Goal: Task Accomplishment & Management: Complete application form

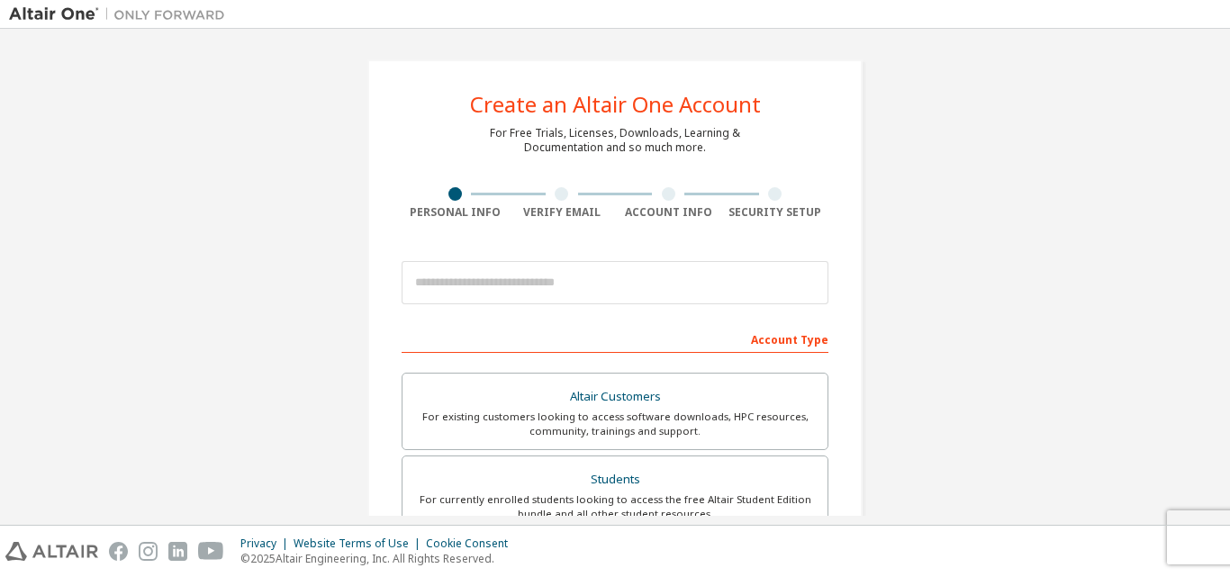
click at [1047, 289] on div "Create an Altair One Account For Free Trials, Licenses, Downloads, Learning & D…" at bounding box center [615, 515] width 1212 height 954
click at [1225, 308] on div "Create an Altair One Account For Free Trials, Licenses, Downloads, Learning & D…" at bounding box center [615, 277] width 1230 height 496
drag, startPoint x: 1203, startPoint y: 352, endPoint x: 1217, endPoint y: 359, distance: 15.3
click at [1217, 359] on div "Create an Altair One Account For Free Trials, Licenses, Downloads, Learning & D…" at bounding box center [615, 277] width 1212 height 478
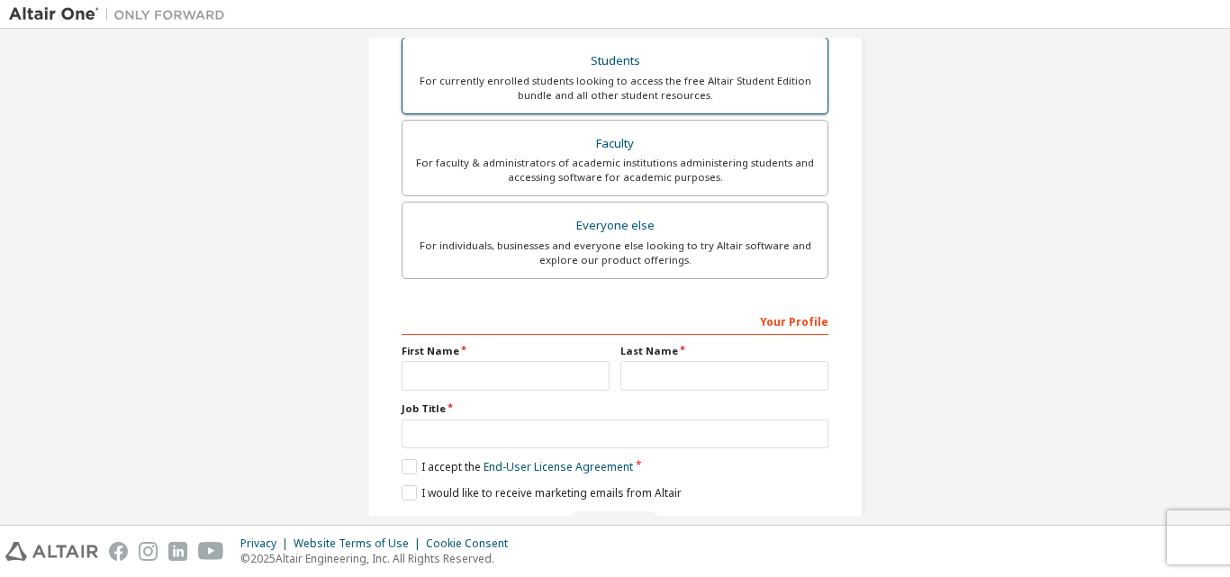
click at [625, 82] on div "For currently enrolled students looking to access the free Altair Student Editi…" at bounding box center [614, 88] width 403 height 29
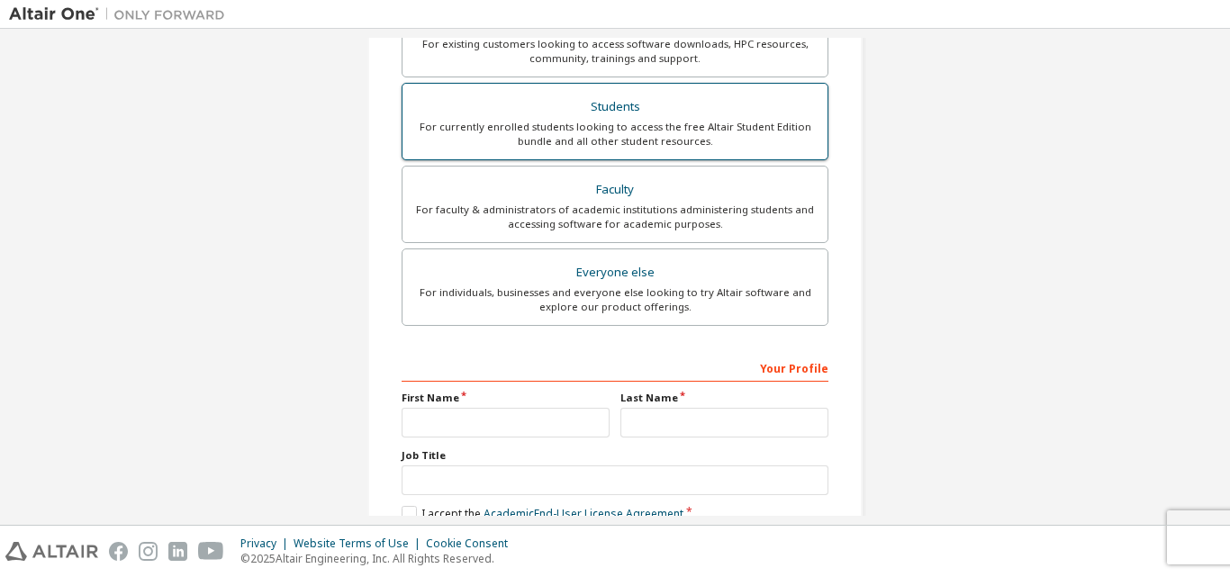
scroll to position [465, 0]
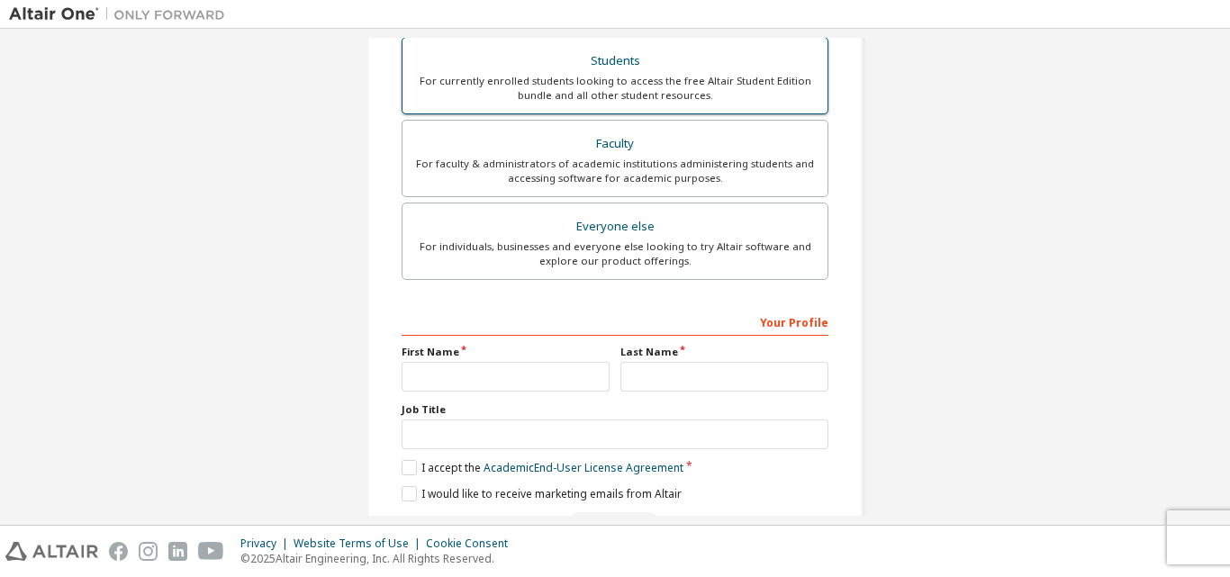
click at [625, 82] on div "For currently enrolled students looking to access the free Altair Student Editi…" at bounding box center [614, 88] width 403 height 29
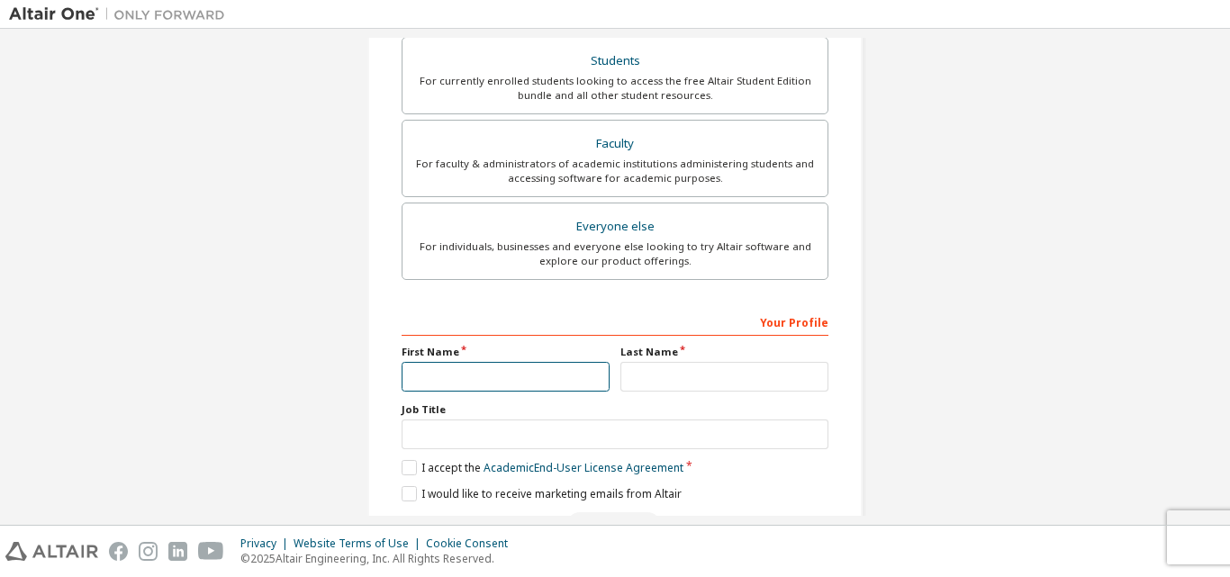
click at [523, 375] on input "text" at bounding box center [506, 377] width 208 height 30
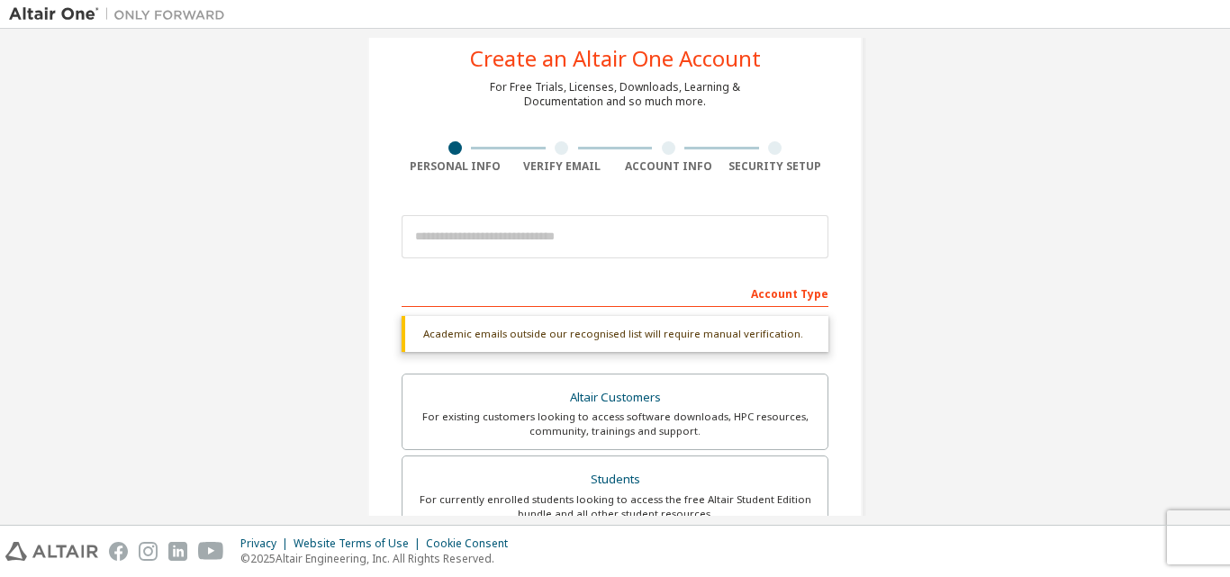
click at [764, 335] on div "Academic emails outside our recognised list will require manual verification." at bounding box center [615, 334] width 427 height 36
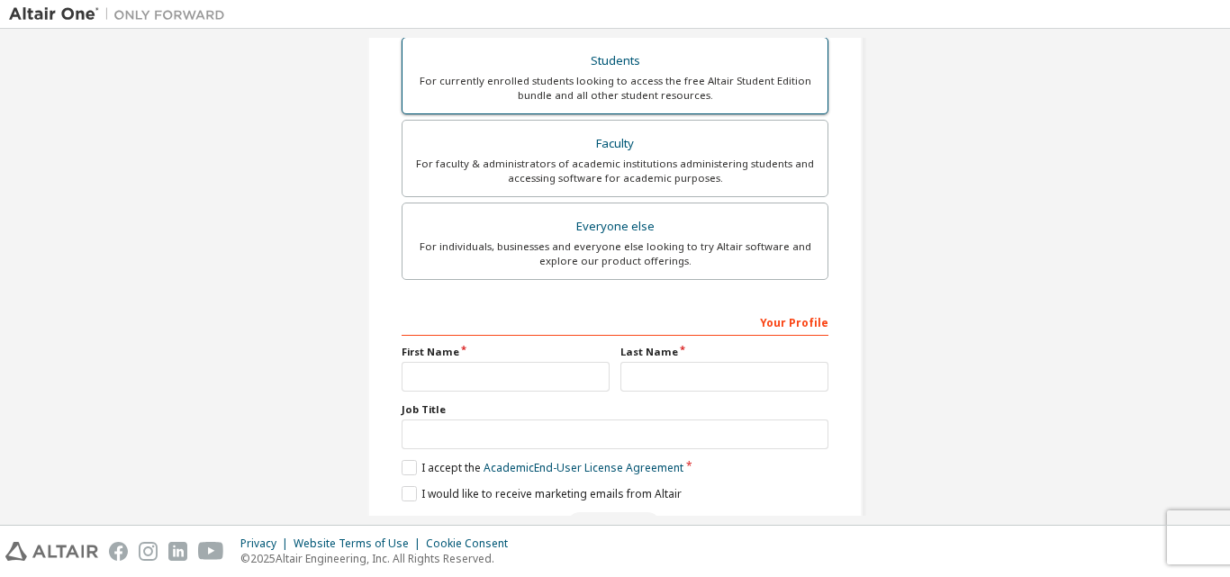
click at [538, 78] on div "For currently enrolled students looking to access the free Altair Student Editi…" at bounding box center [614, 88] width 403 height 29
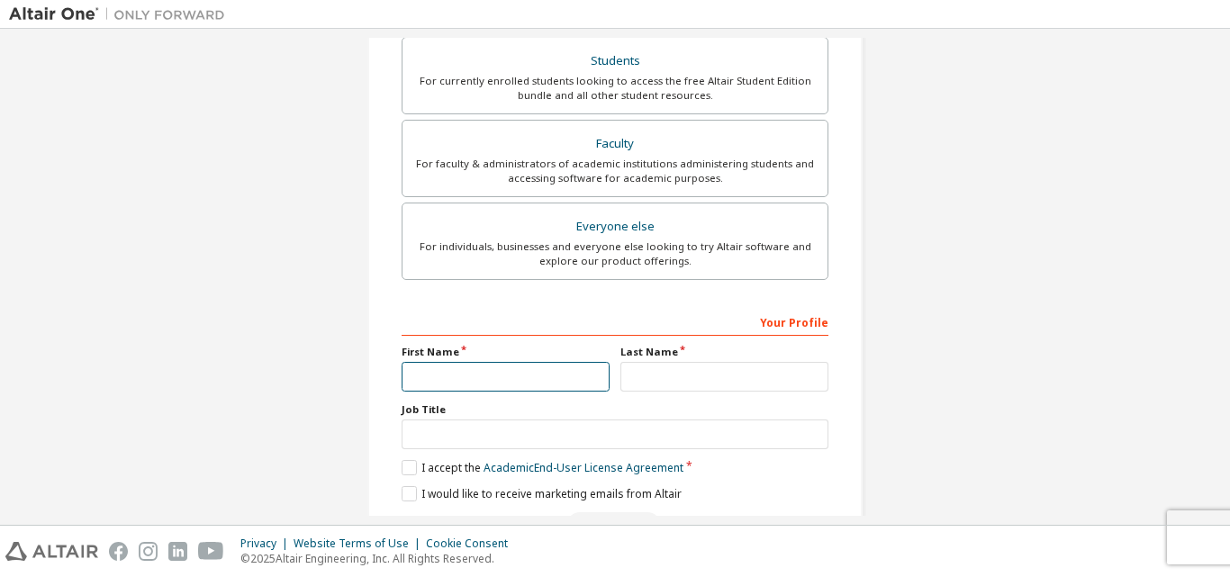
click at [453, 367] on input "text" at bounding box center [506, 377] width 208 height 30
type input "*****"
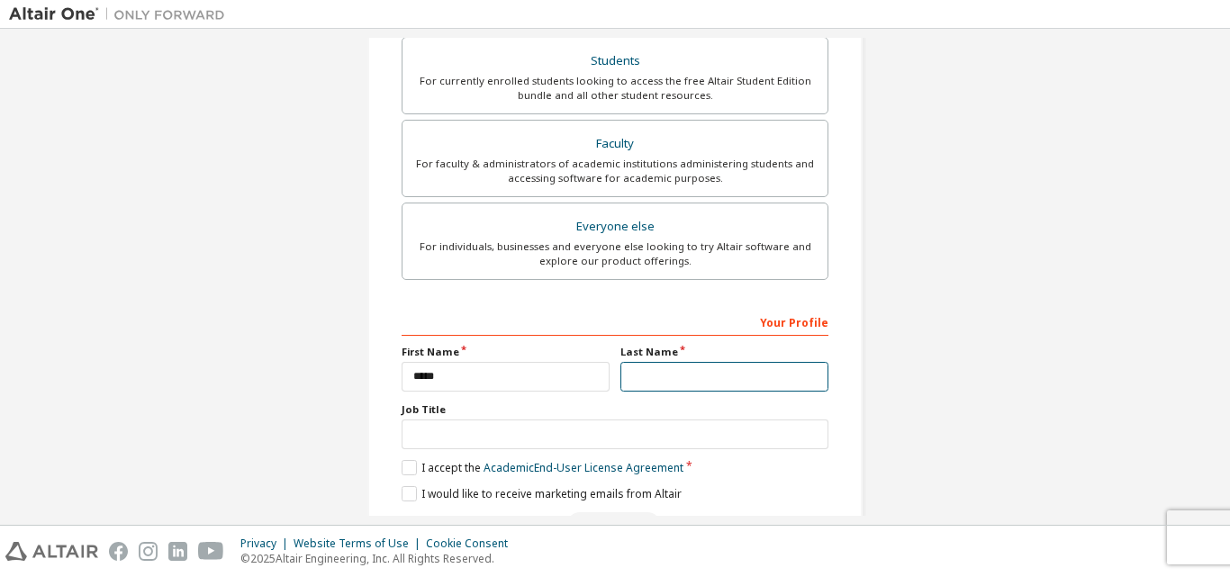
type input "*****"
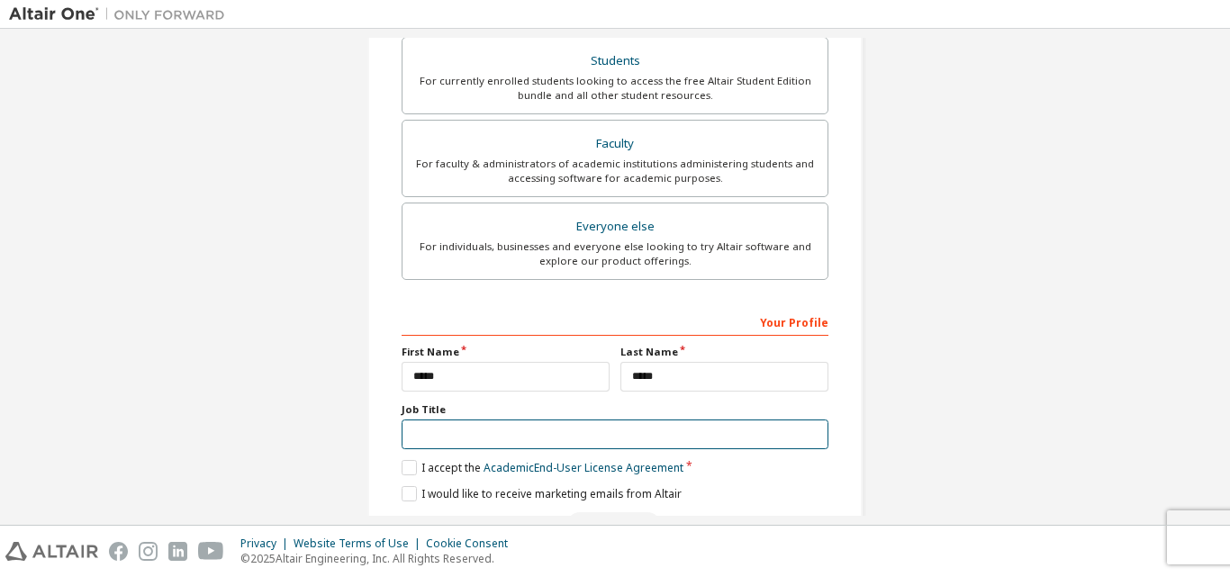
click at [496, 431] on input "text" at bounding box center [615, 435] width 427 height 30
type input "*"
type input "*******"
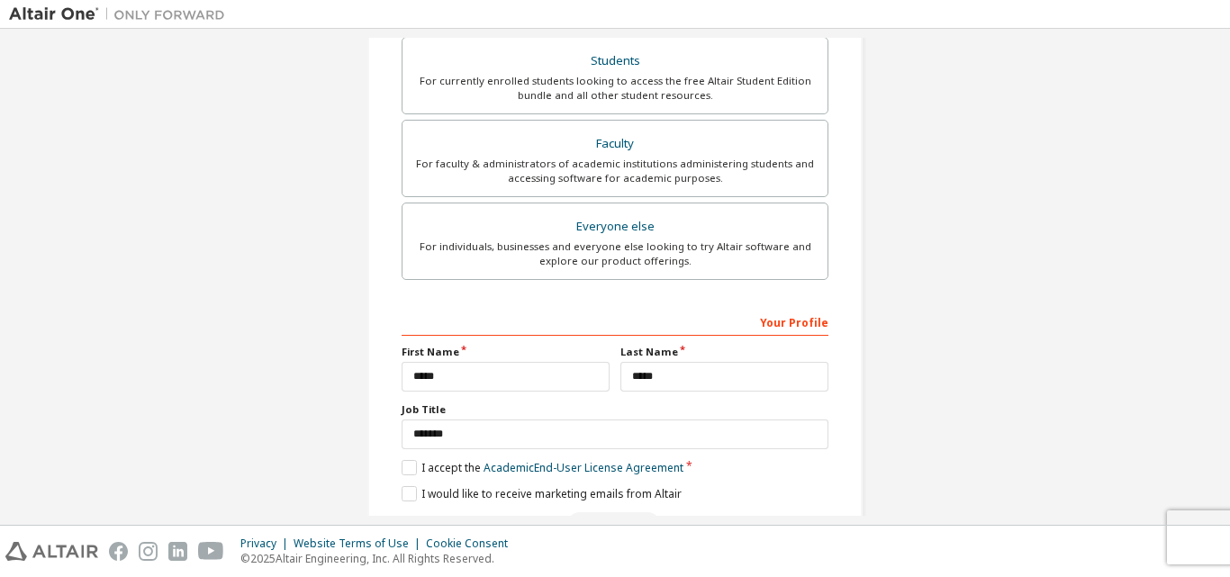
click at [1061, 247] on div "Create an Altair One Account For Free Trials, Licenses, Downloads, Learning & D…" at bounding box center [615, 73] width 1212 height 1000
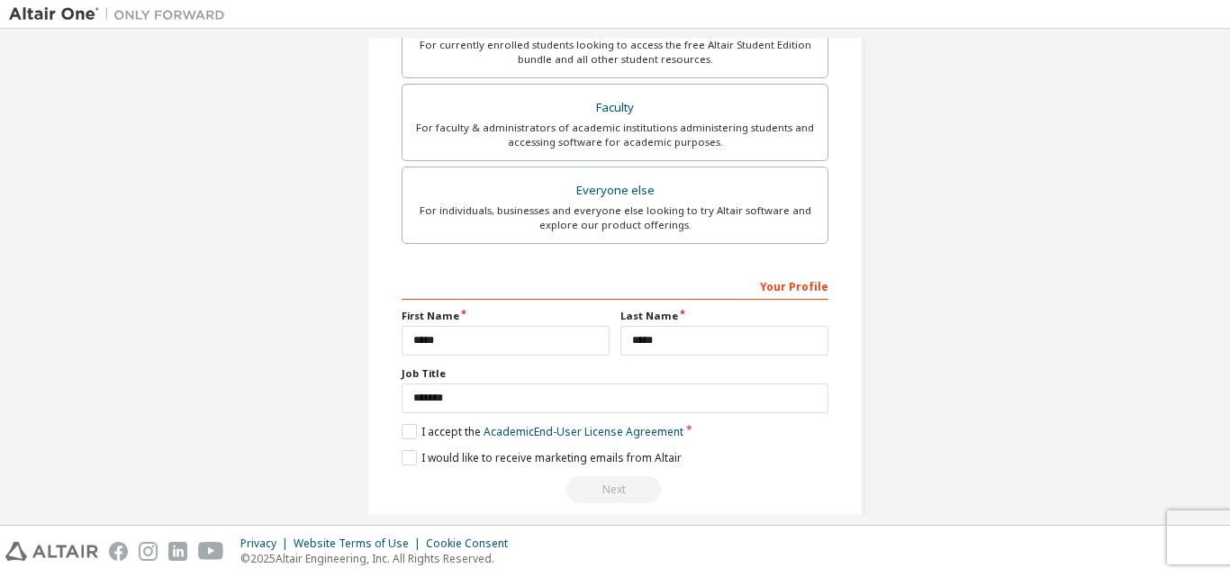
scroll to position [522, 0]
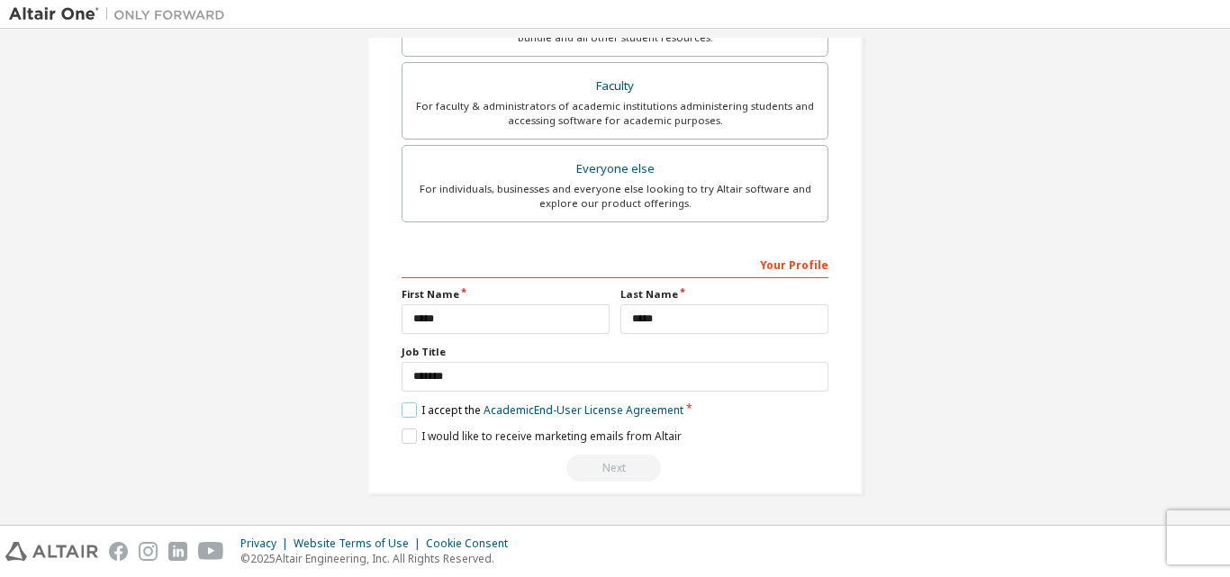
click at [412, 408] on label "I accept the Academic End-User License Agreement" at bounding box center [543, 410] width 282 height 15
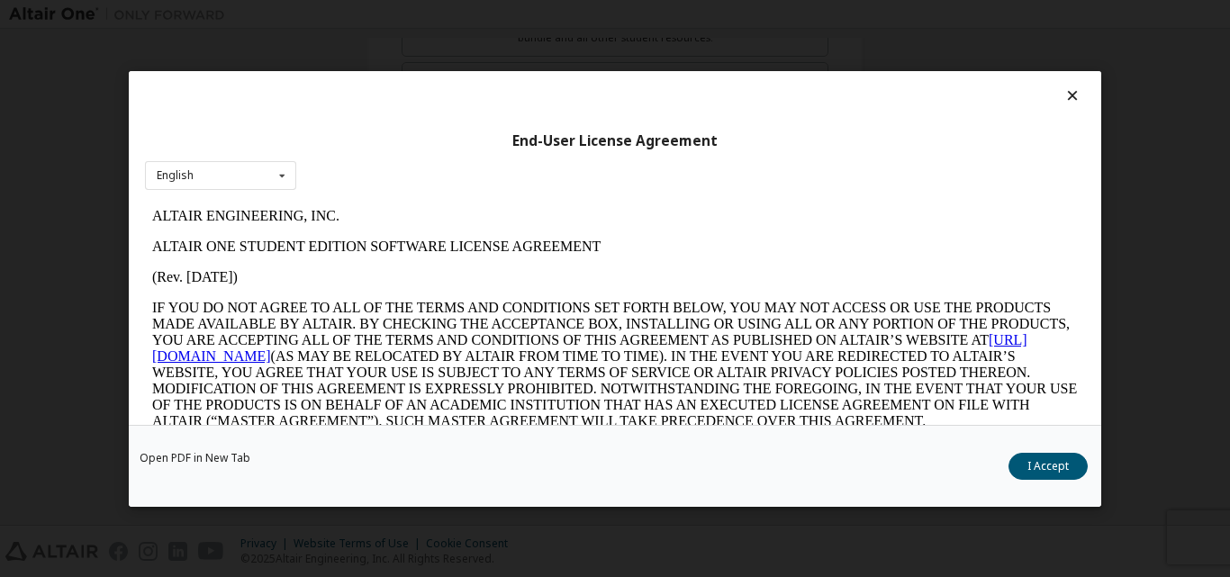
scroll to position [0, 0]
click at [1038, 458] on button "I Accept" at bounding box center [1048, 465] width 79 height 27
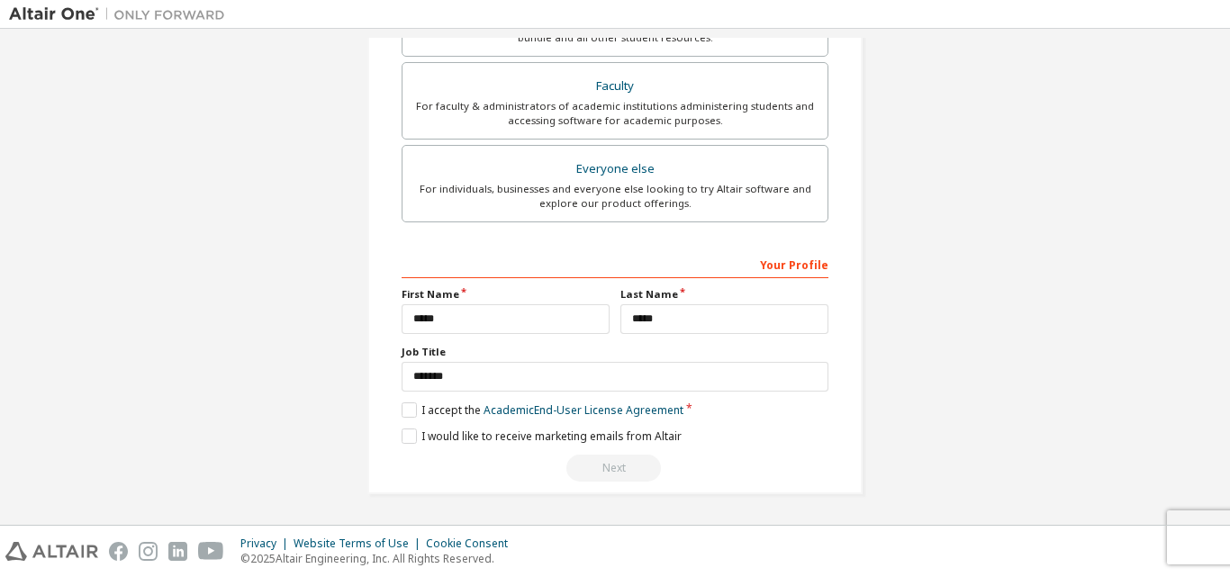
click at [394, 436] on div "Create an Altair One Account For Free Trials, Licenses, Downloads, Learning & D…" at bounding box center [614, 15] width 495 height 957
click at [410, 444] on label "I would like to receive marketing emails from Altair" at bounding box center [542, 436] width 280 height 15
click at [606, 472] on div "Next" at bounding box center [615, 468] width 427 height 27
click at [806, 267] on div "Your Profile" at bounding box center [615, 263] width 427 height 29
click at [1229, 202] on div "Create an Altair One Account For Free Trials, Licenses, Downloads, Learning & D…" at bounding box center [615, 277] width 1230 height 496
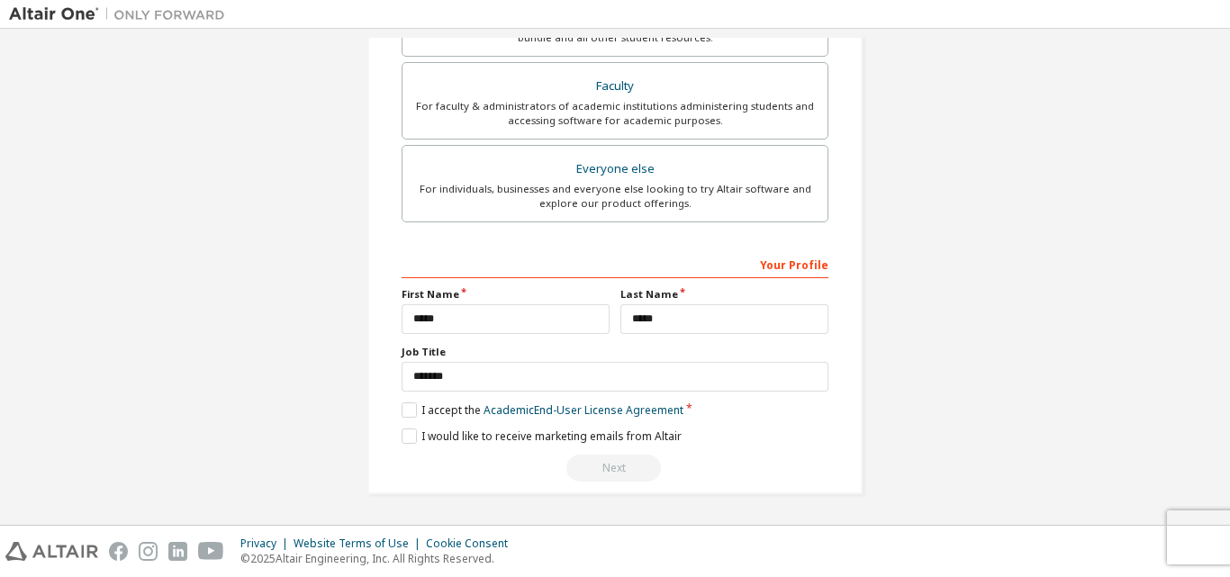
drag, startPoint x: 1229, startPoint y: 202, endPoint x: 1217, endPoint y: 234, distance: 34.8
click at [1217, 234] on div "Create an Altair One Account For Free Trials, Licenses, Downloads, Learning & D…" at bounding box center [615, 277] width 1230 height 496
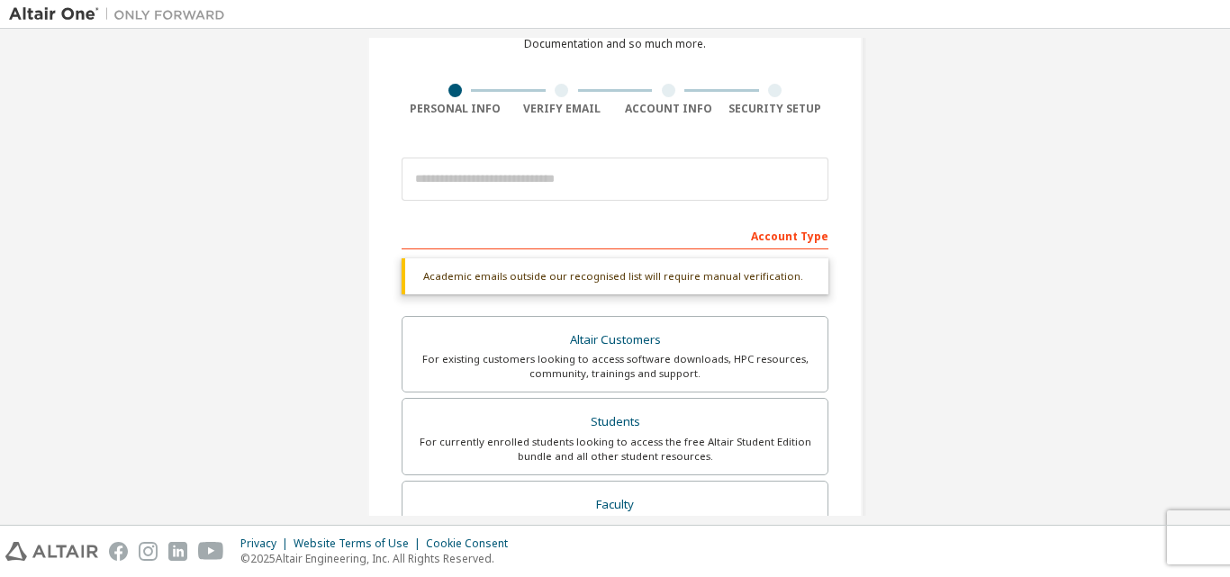
click at [789, 245] on div "Account Type" at bounding box center [615, 235] width 427 height 29
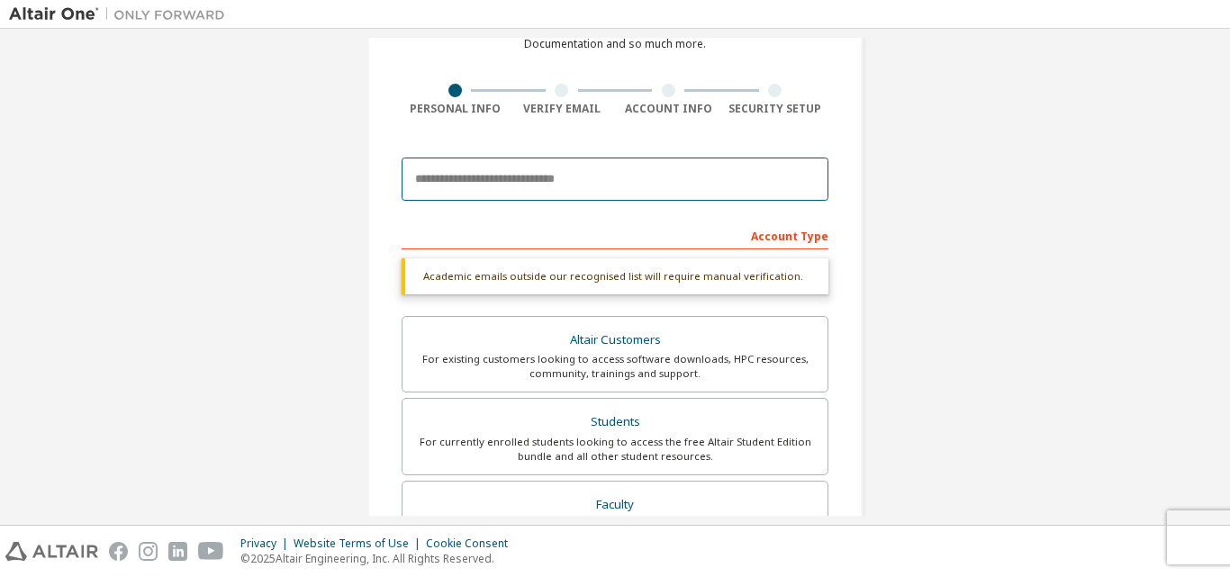
click at [513, 173] on input "email" at bounding box center [615, 179] width 427 height 43
type input "**********"
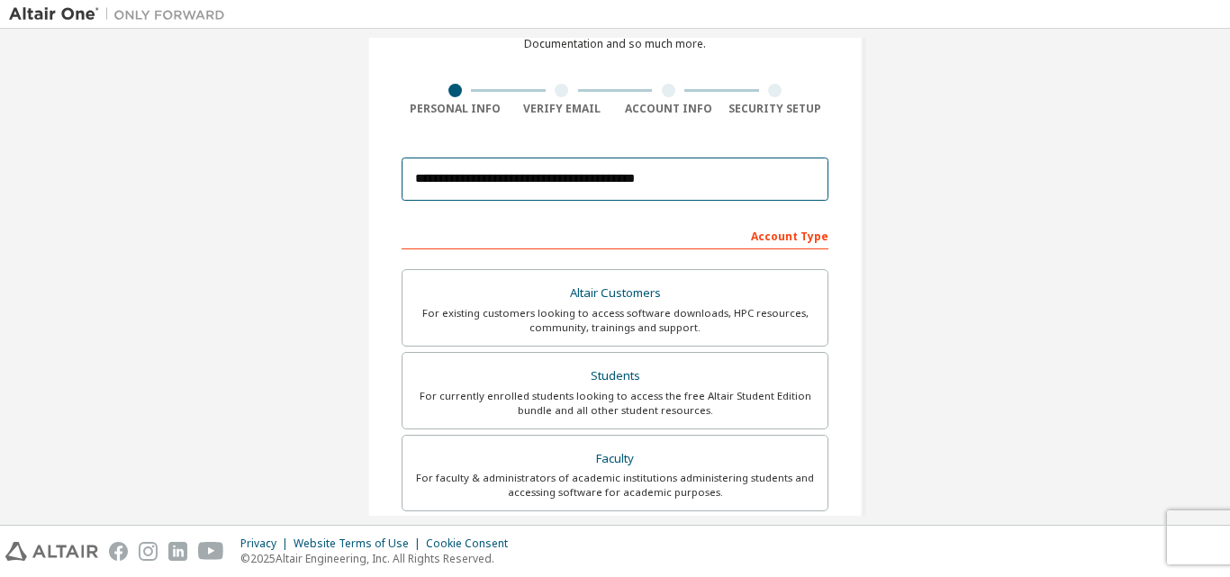
scroll to position [475, 0]
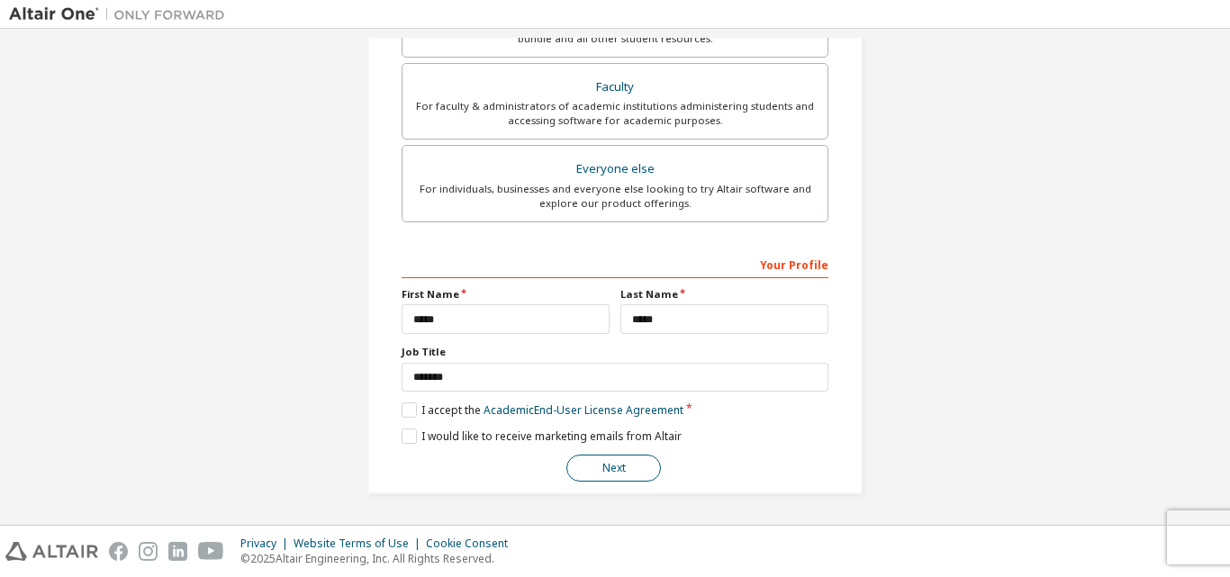
click at [600, 459] on button "Next" at bounding box center [613, 468] width 95 height 27
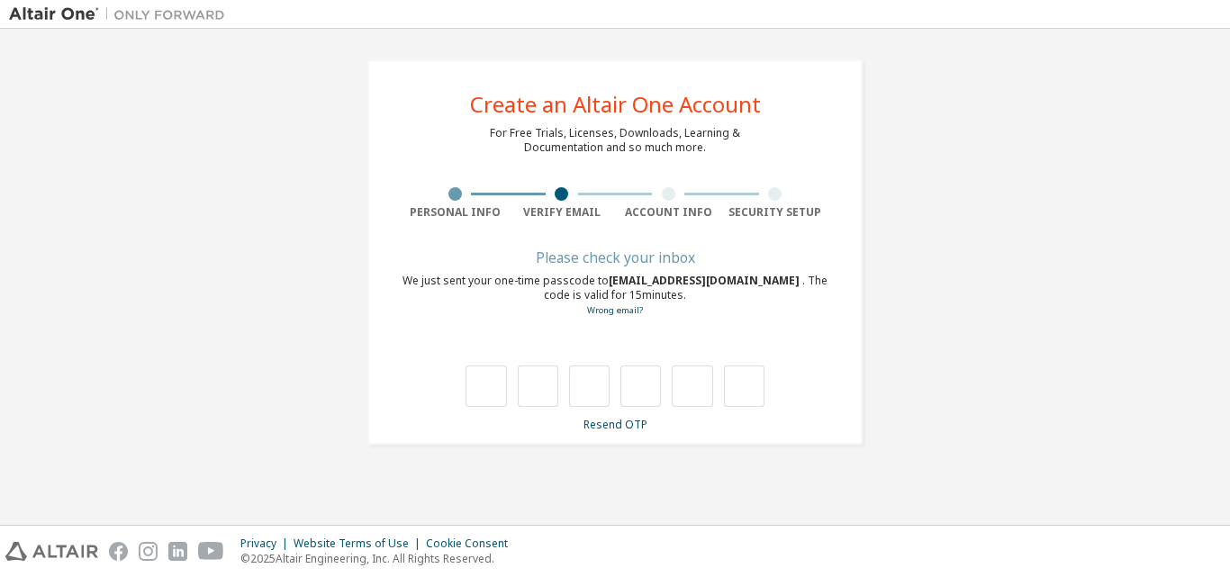
scroll to position [0, 0]
type input "*"
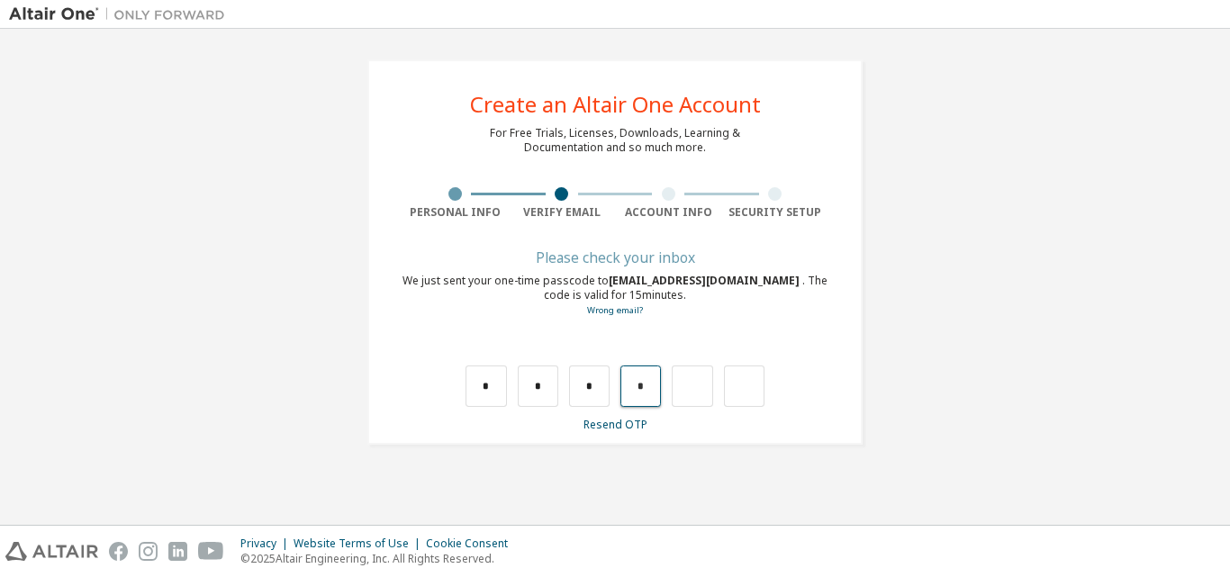
click at [632, 392] on input "*" at bounding box center [640, 386] width 41 height 41
click at [647, 384] on input "*" at bounding box center [640, 386] width 41 height 41
type input "*"
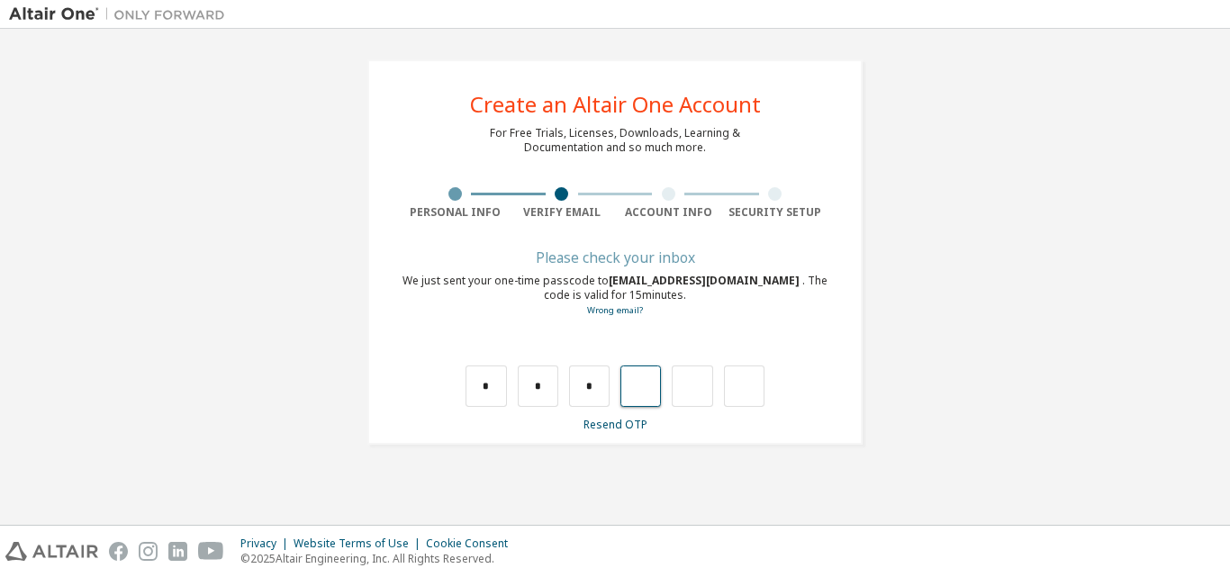
type input "*"
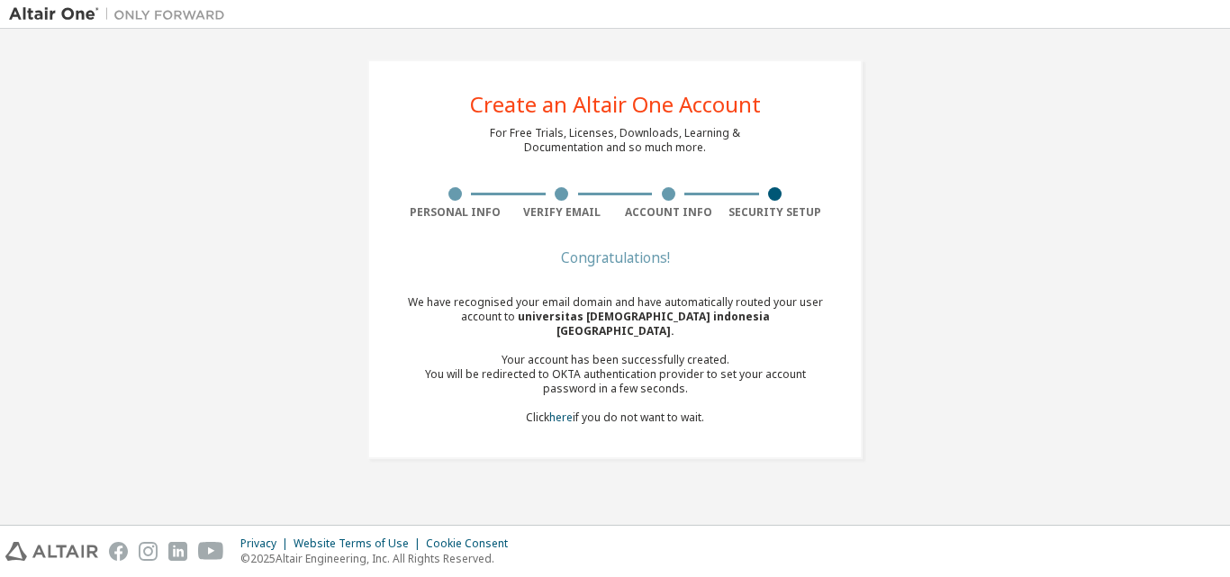
click at [1226, 430] on div "Create an Altair One Account For Free Trials, Licenses, Downloads, Learning & D…" at bounding box center [615, 277] width 1230 height 496
